Goal: Navigation & Orientation: Find specific page/section

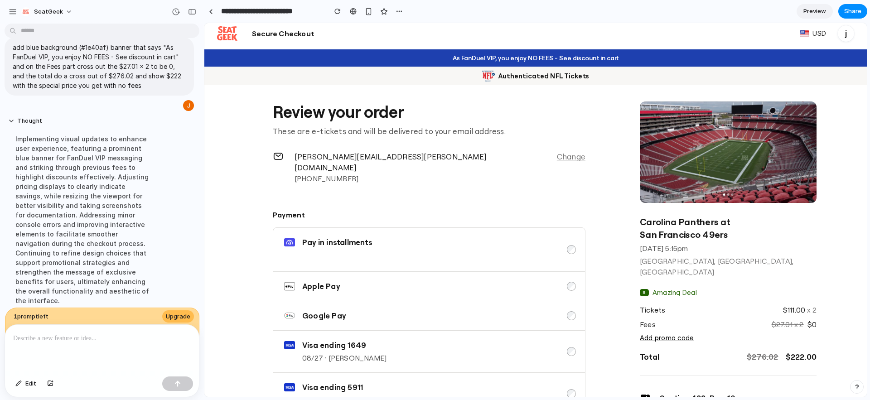
scroll to position [22, 0]
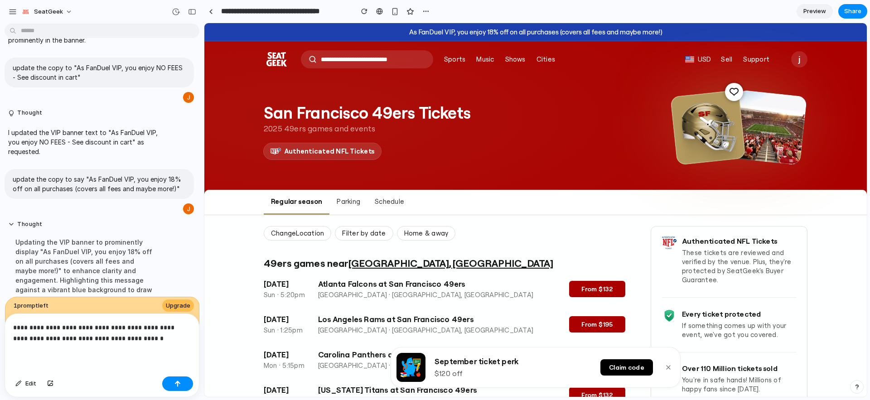
scroll to position [691, 0]
